Goal: Find specific fact: Find specific fact

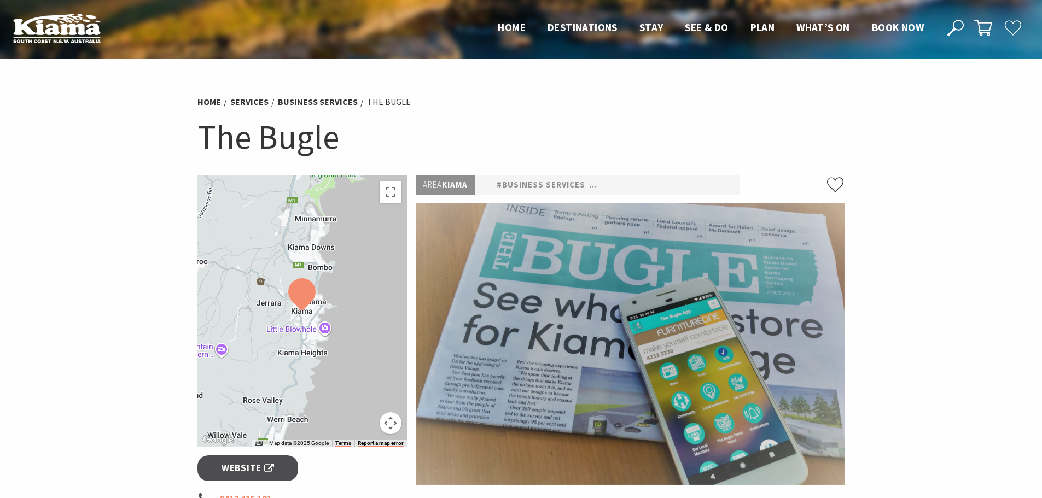
click at [957, 24] on icon at bounding box center [955, 28] width 16 height 16
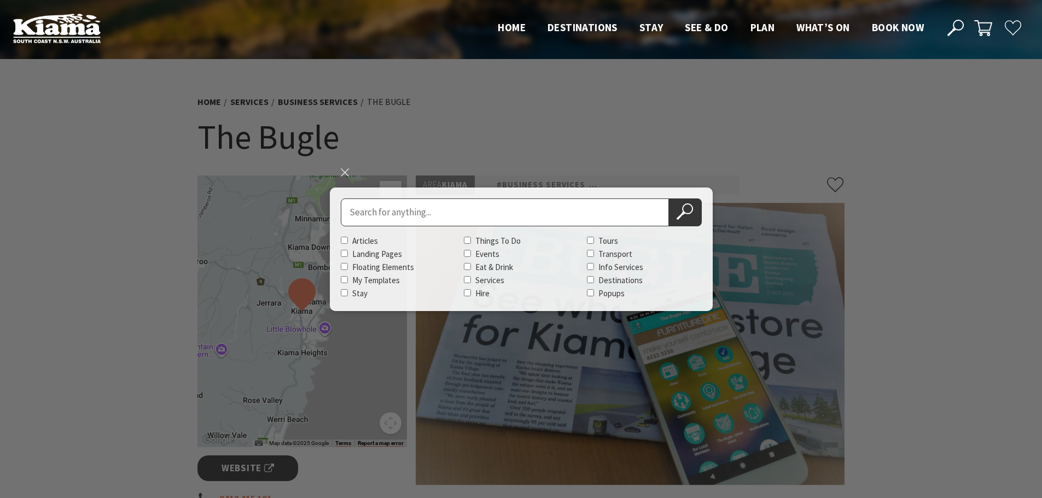
type input "[PERSON_NAME]"
click at [688, 211] on icon at bounding box center [684, 211] width 16 height 16
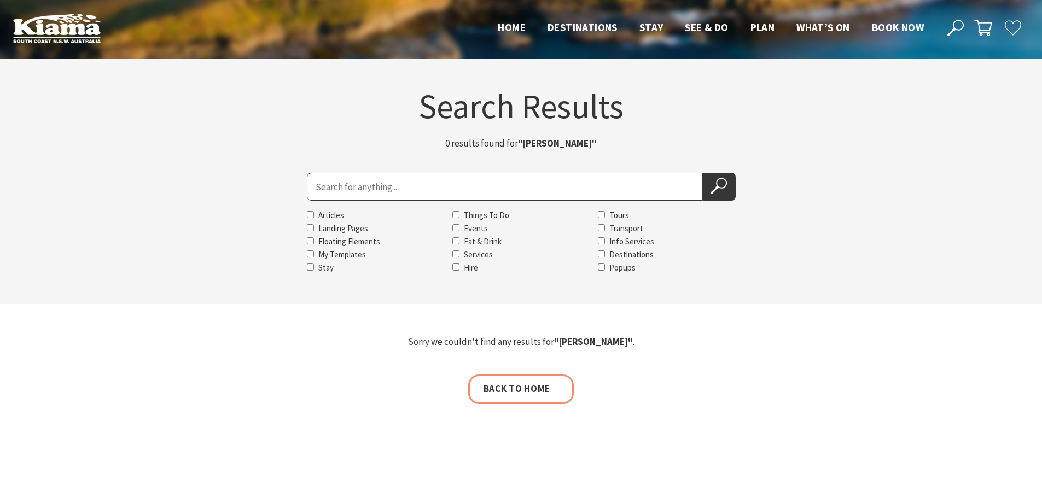
click at [410, 184] on input "Search for" at bounding box center [505, 187] width 396 height 28
click at [602, 243] on input "Info Services" at bounding box center [601, 240] width 7 height 7
checkbox input "true"
click at [719, 185] on icon at bounding box center [718, 186] width 16 height 16
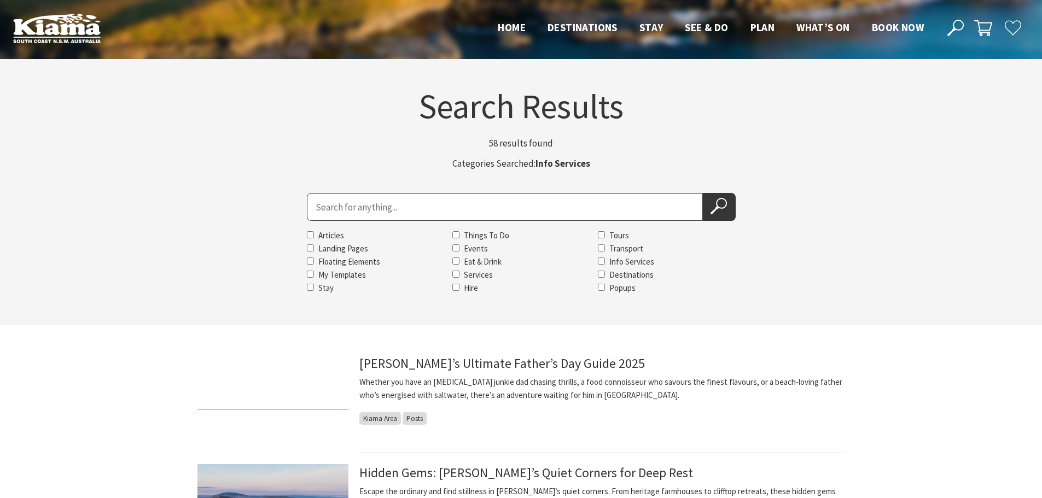
click at [407, 207] on input "Search for" at bounding box center [505, 207] width 396 height 28
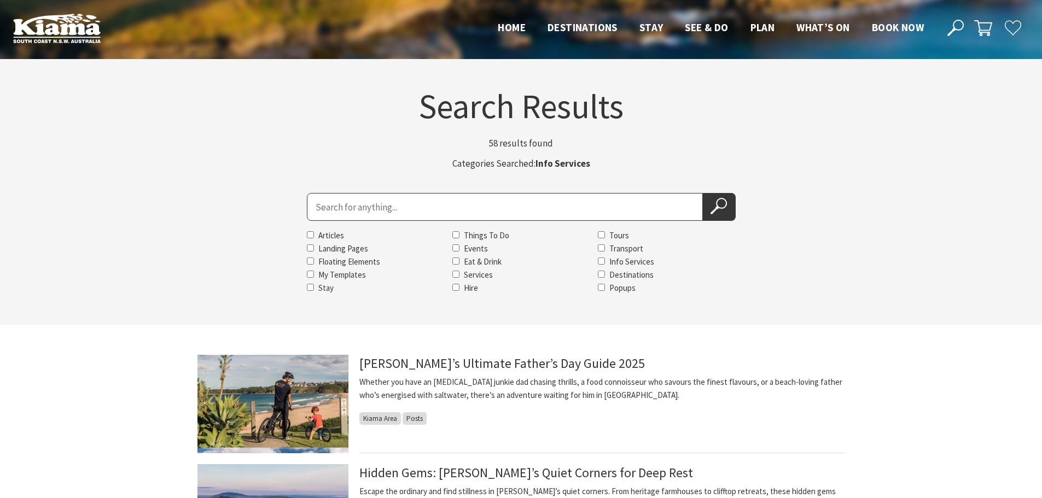
type input "[PERSON_NAME]"
click at [599, 261] on input "Info Services" at bounding box center [601, 261] width 7 height 7
checkbox input "true"
click at [721, 210] on icon at bounding box center [718, 206] width 16 height 16
